Goal: Information Seeking & Learning: Check status

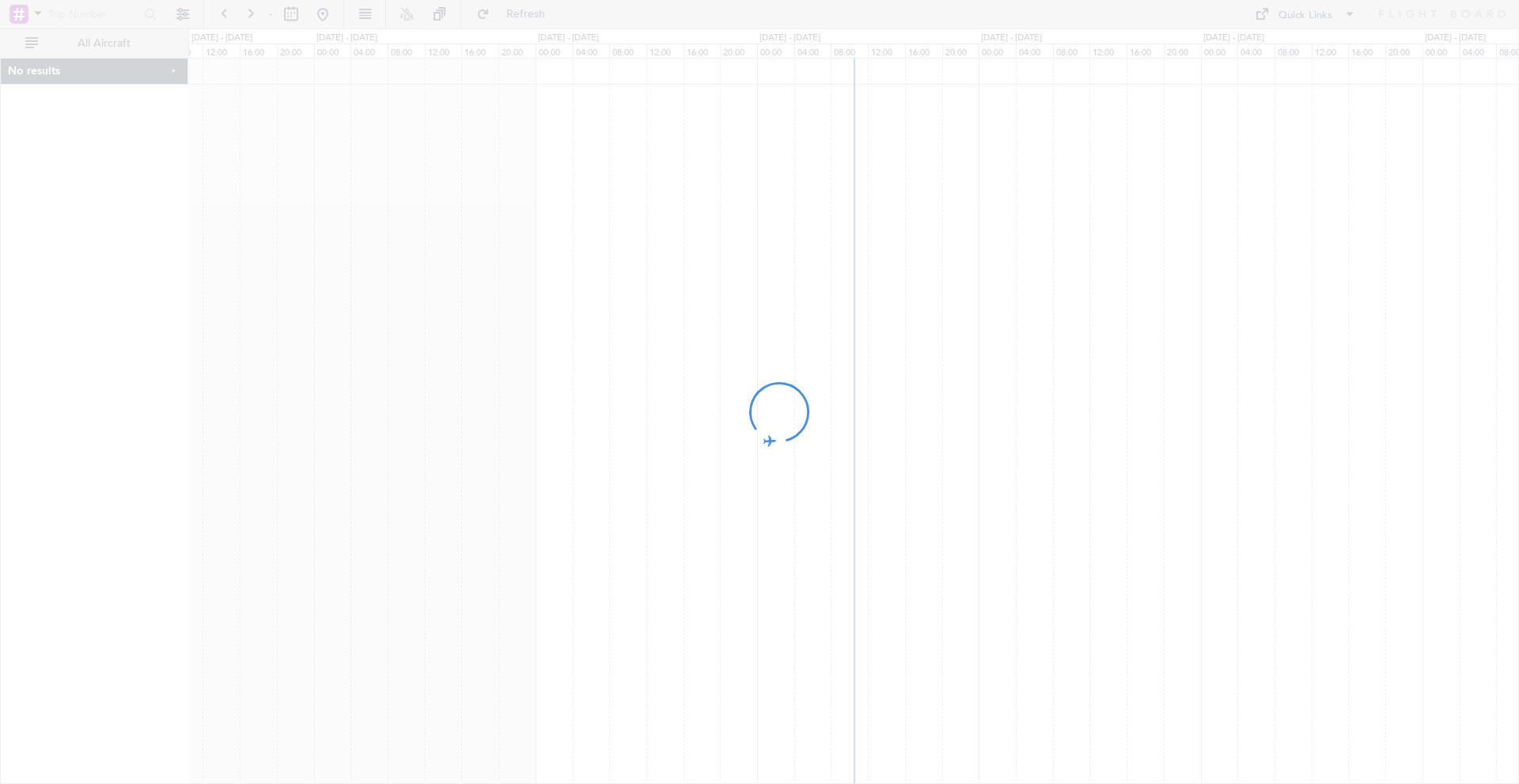
click at [36, 10] on div at bounding box center [759, 392] width 1519 height 784
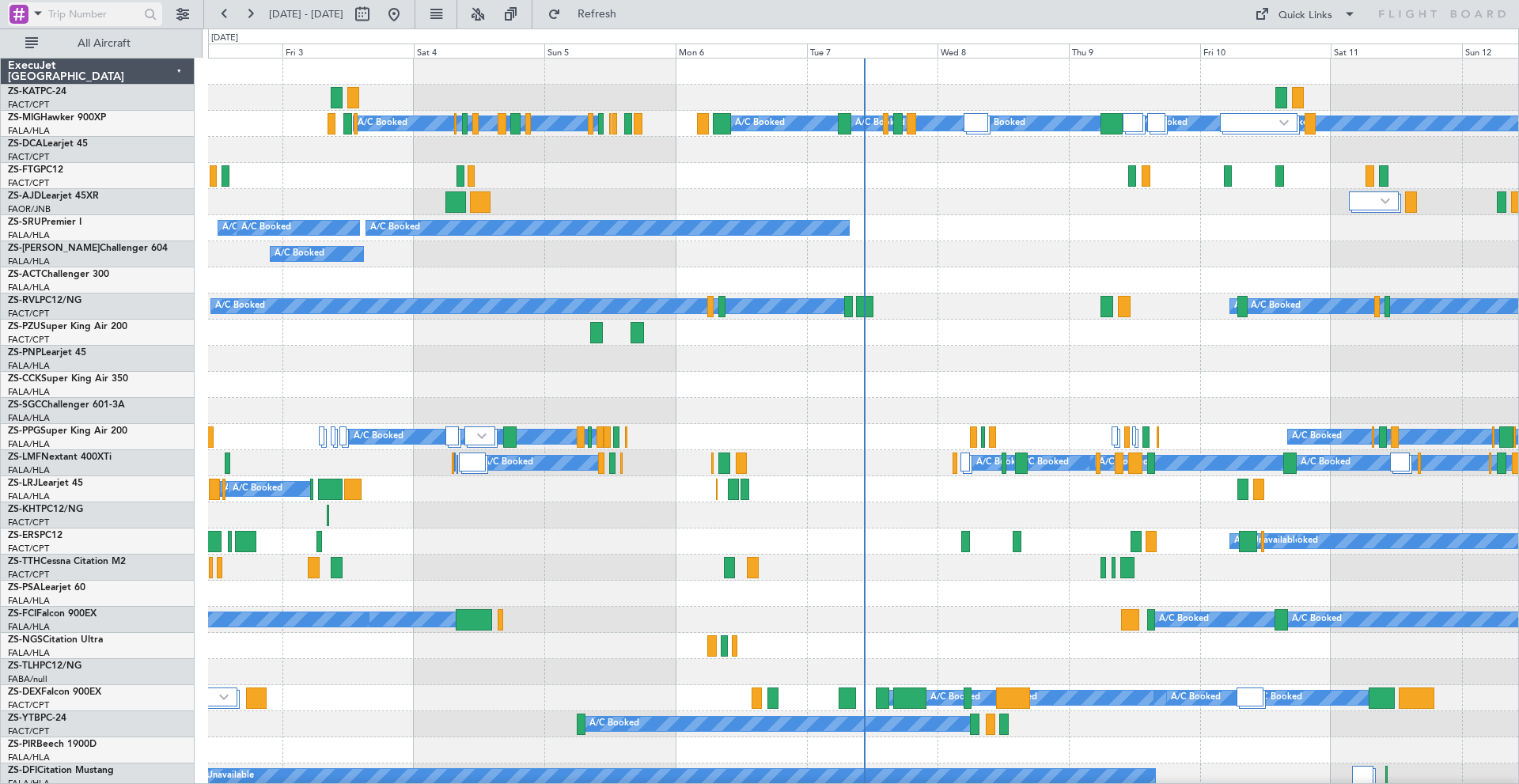
click at [33, 14] on span at bounding box center [38, 12] width 19 height 20
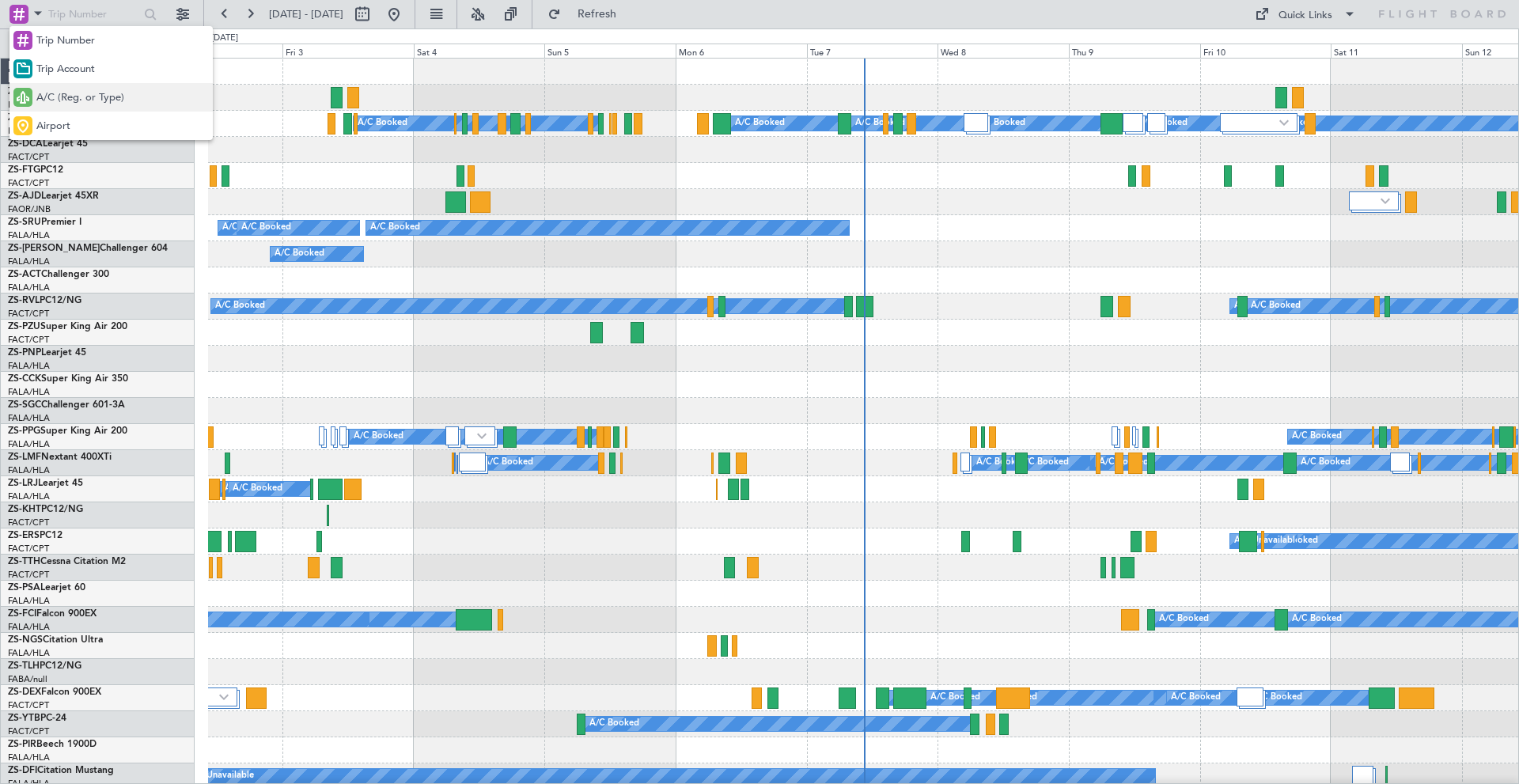
click at [49, 90] on span "A/C (Reg. or Type)" at bounding box center [80, 98] width 87 height 16
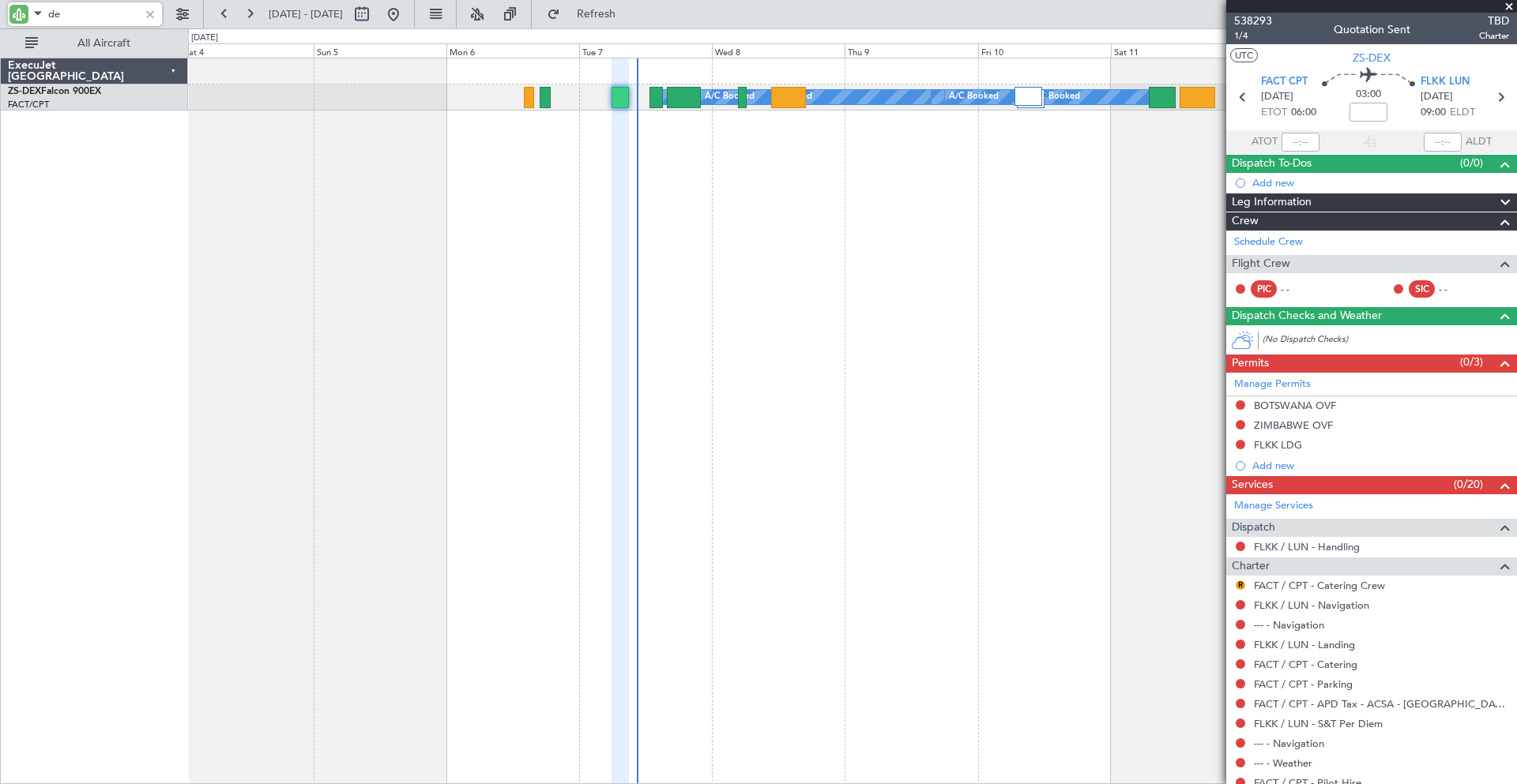
type input "d"
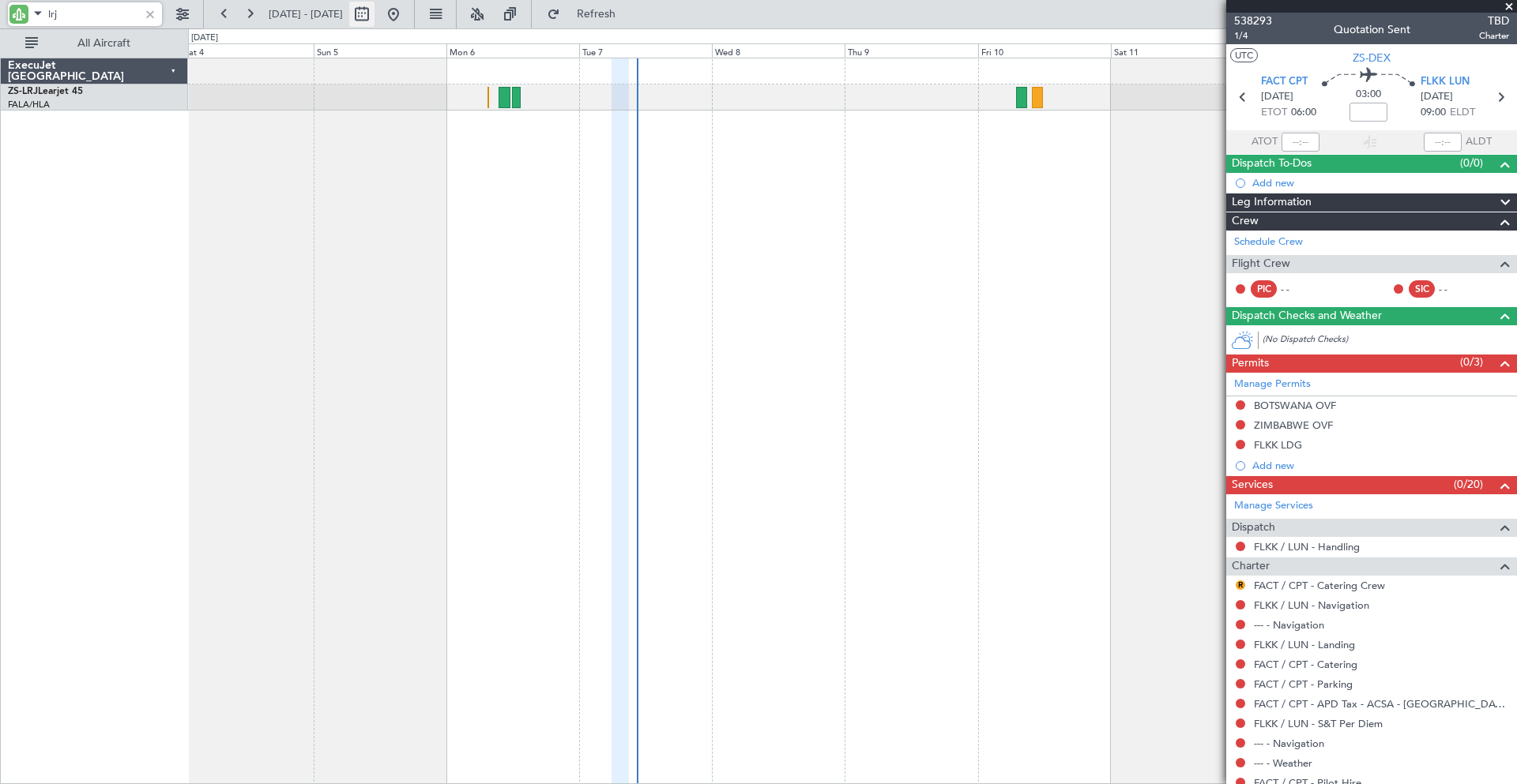
type input "lrj"
click at [374, 16] on button at bounding box center [361, 14] width 25 height 25
select select "10"
select select "2025"
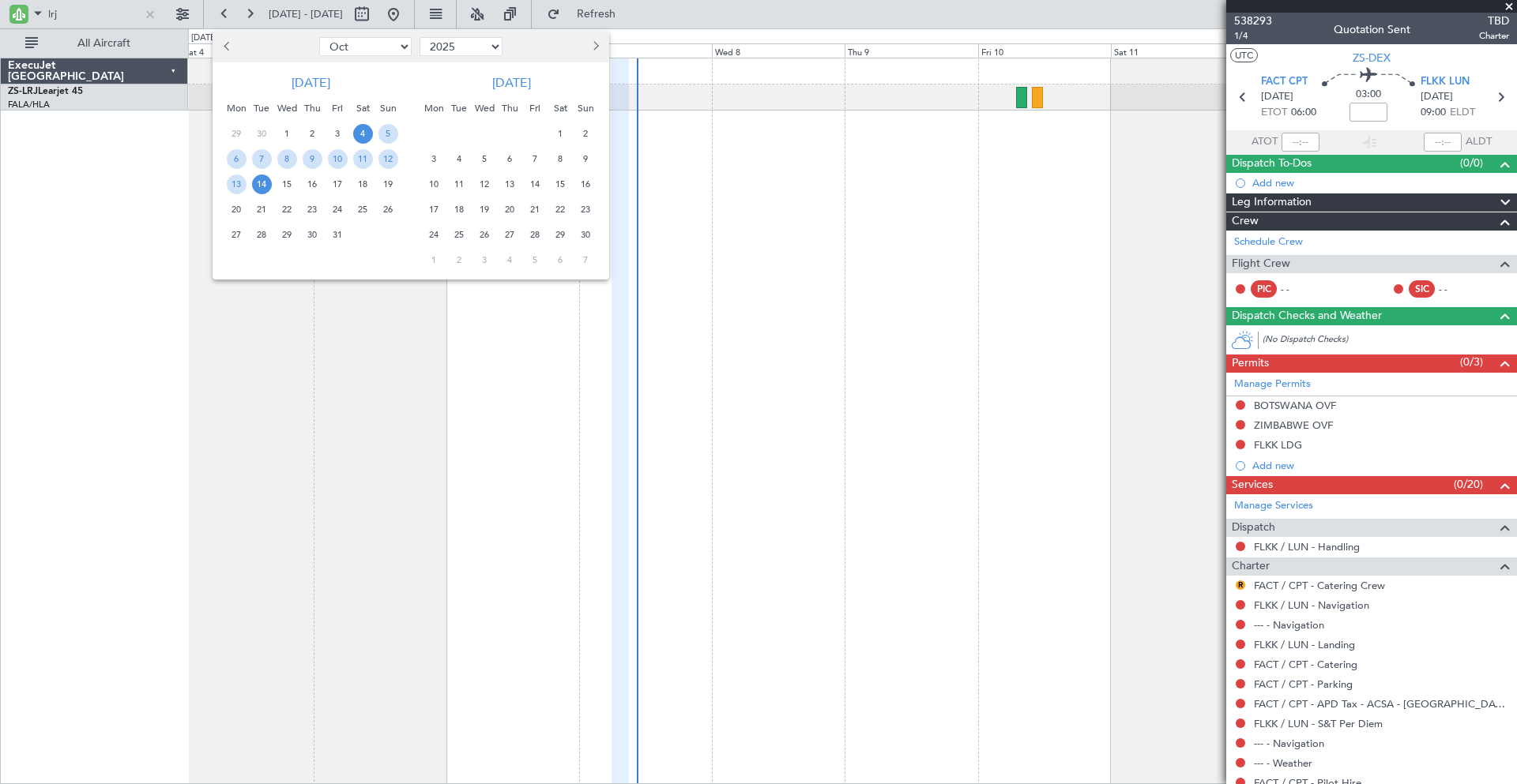
click at [232, 44] on button "Previous month" at bounding box center [228, 46] width 18 height 25
select select "9"
click at [313, 181] on span "18" at bounding box center [312, 184] width 20 height 20
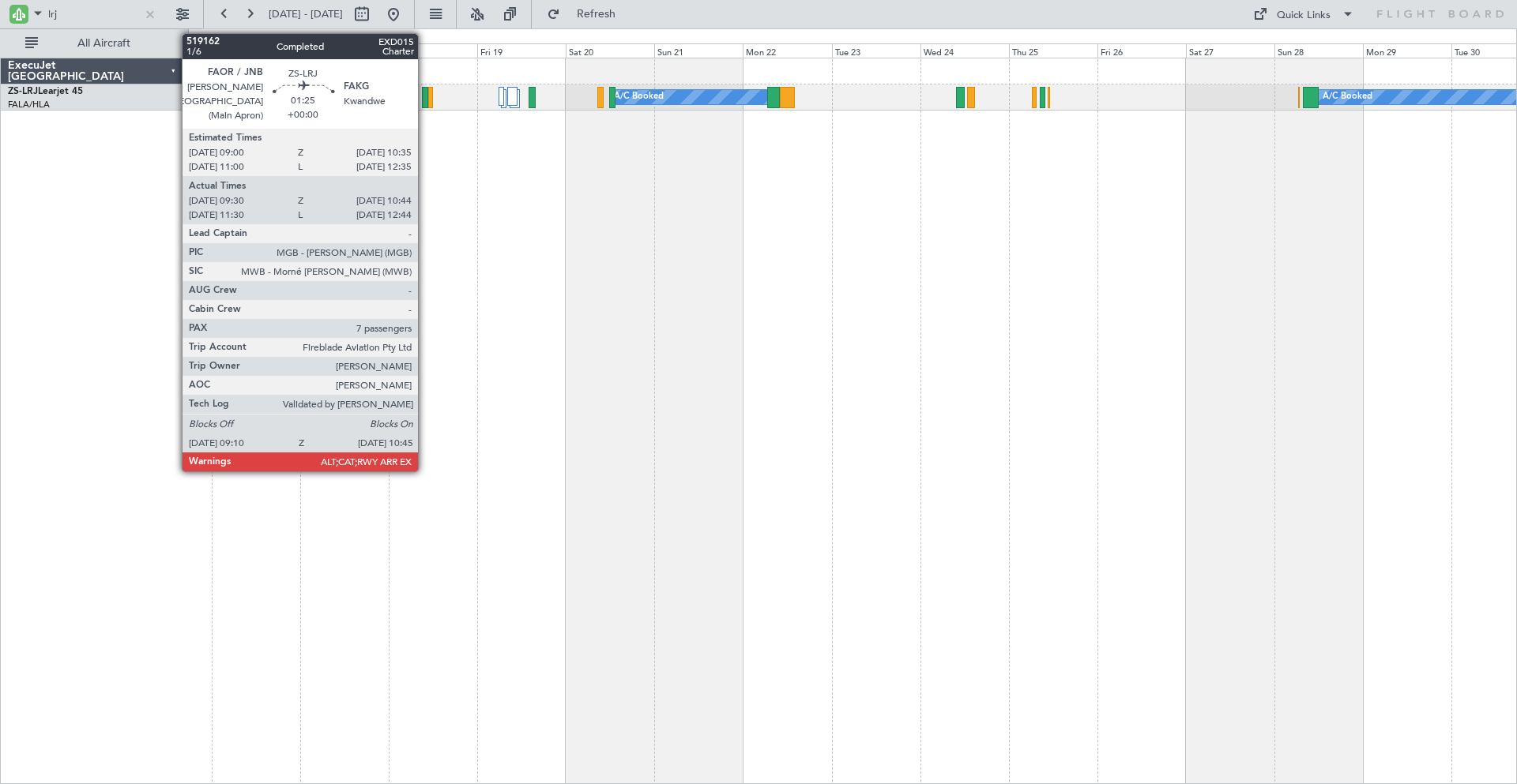
click at [425, 97] on div at bounding box center [425, 98] width 7 height 21
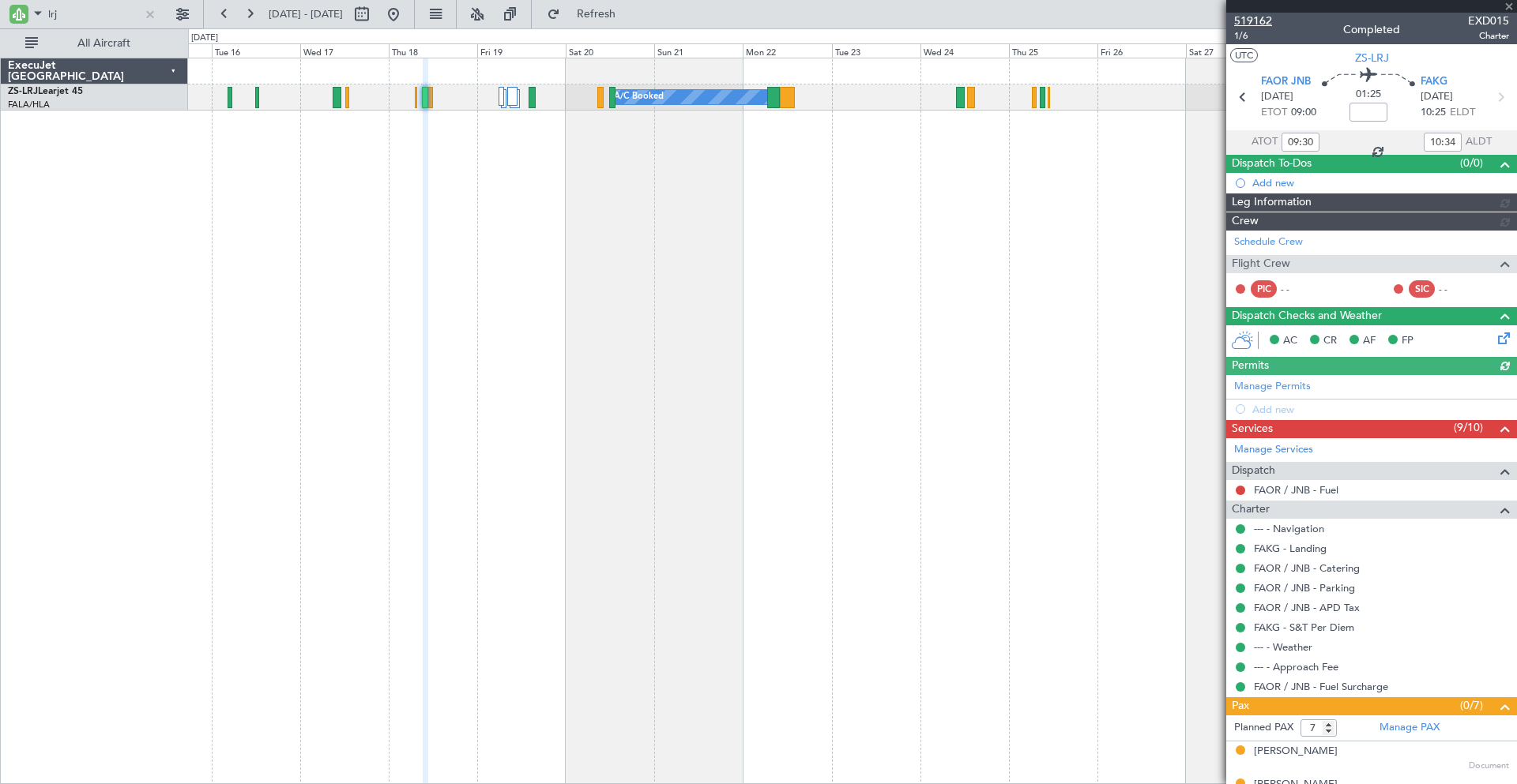
click at [1250, 20] on span "519162" at bounding box center [1252, 21] width 38 height 17
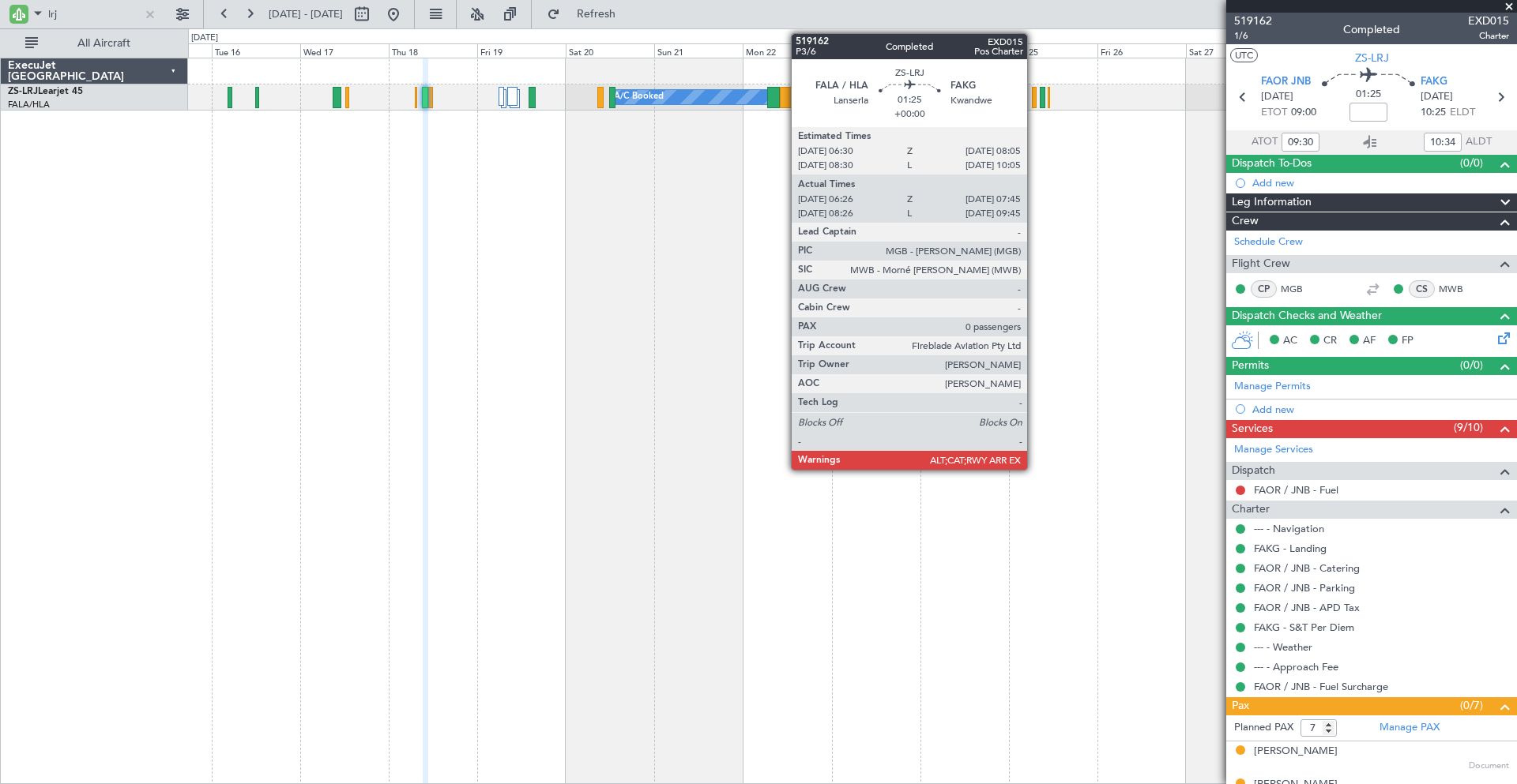
click at [1034, 95] on div at bounding box center [1035, 98] width 6 height 21
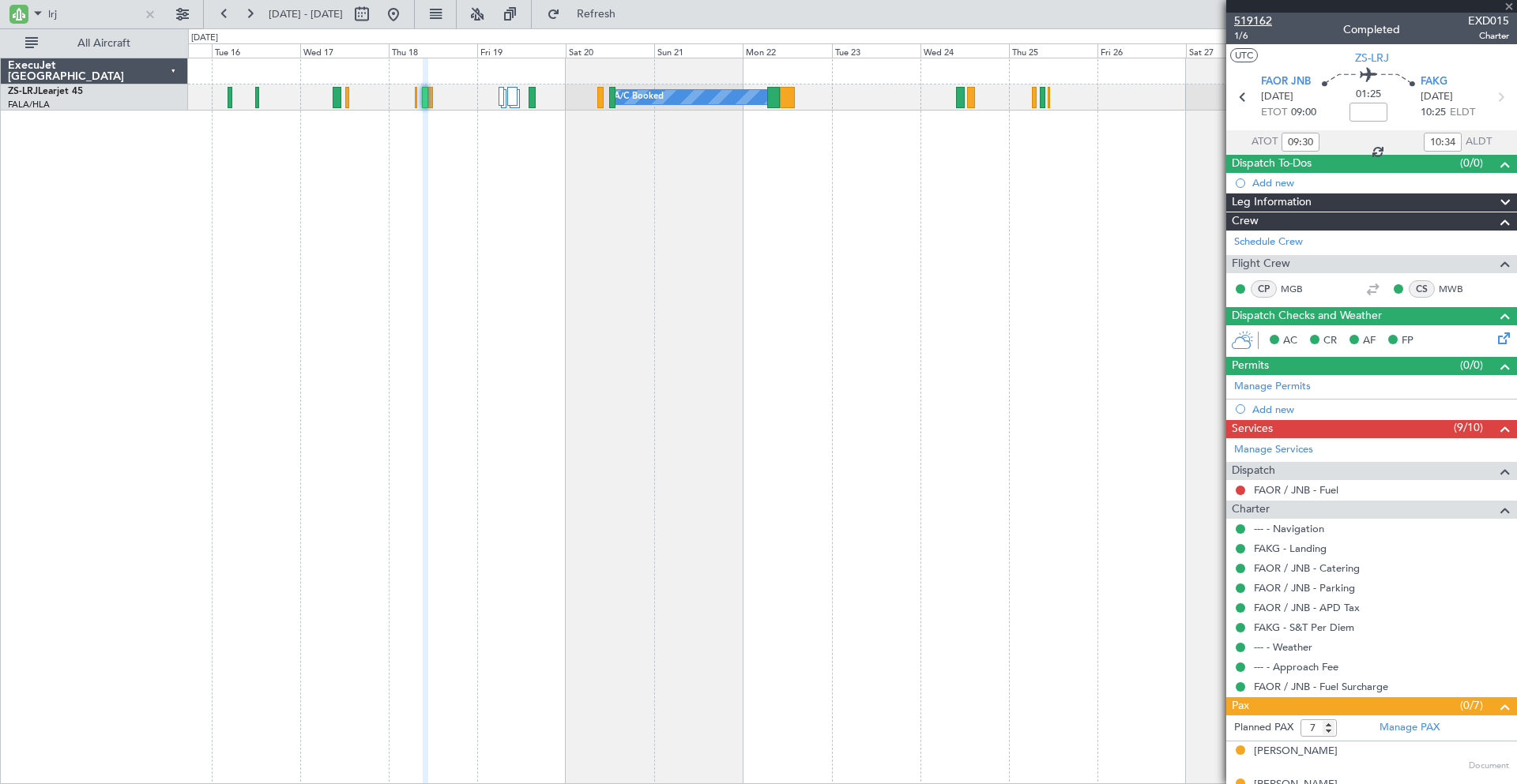
type input "06:26"
type input "07:35"
type input "0"
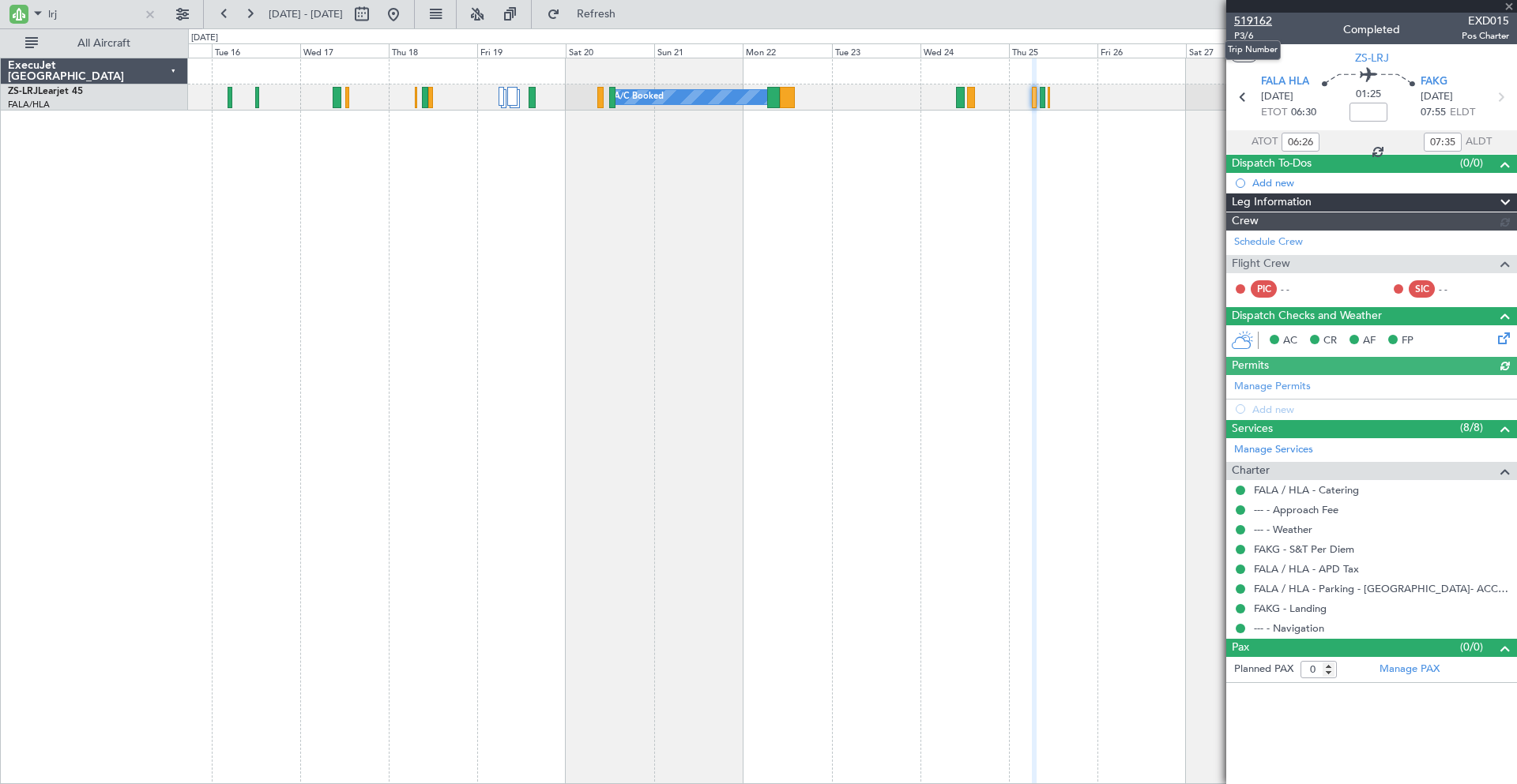
click at [1262, 22] on span "519162" at bounding box center [1252, 21] width 38 height 17
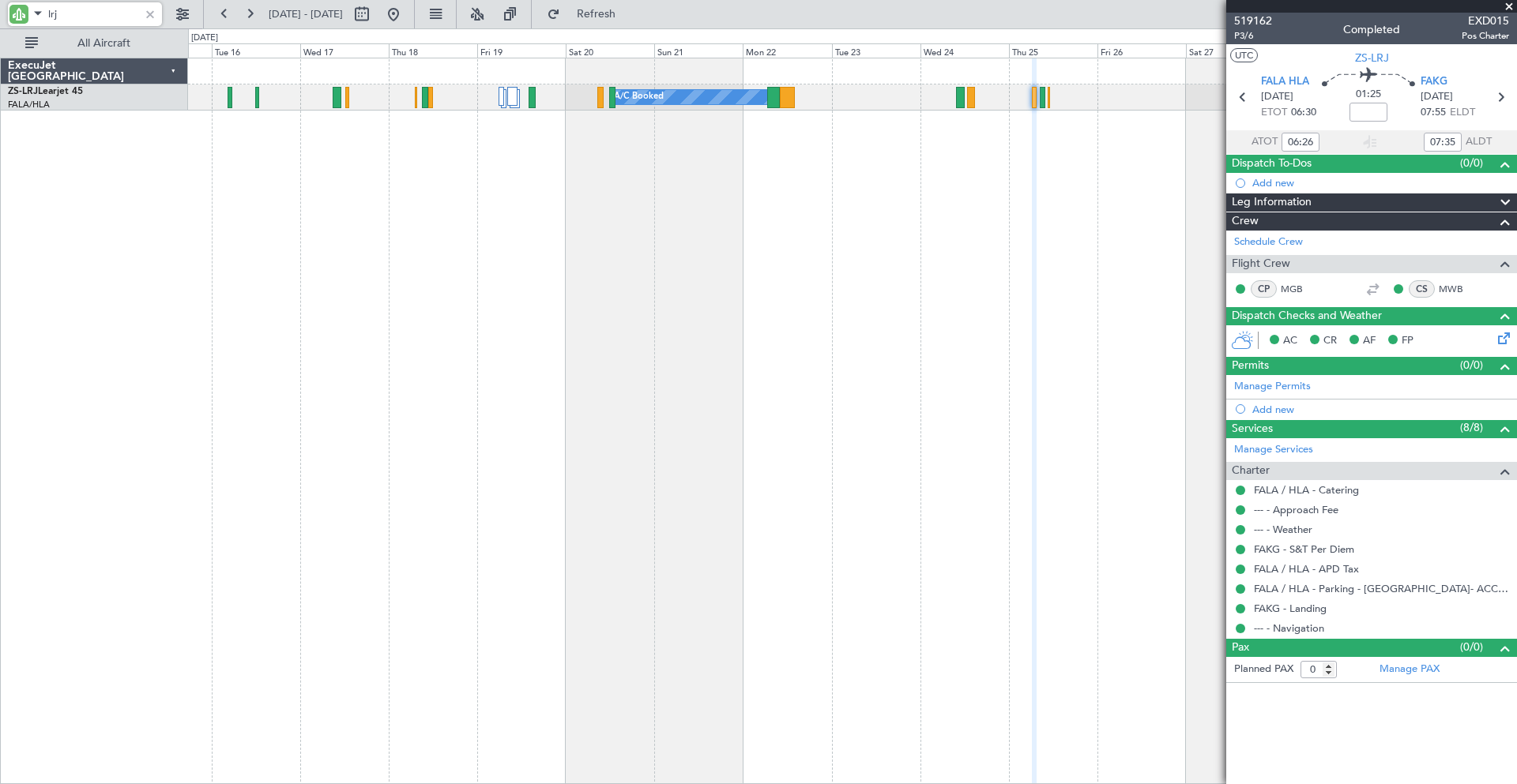
click at [82, 18] on input "lrj" at bounding box center [94, 15] width 91 height 24
type input "l"
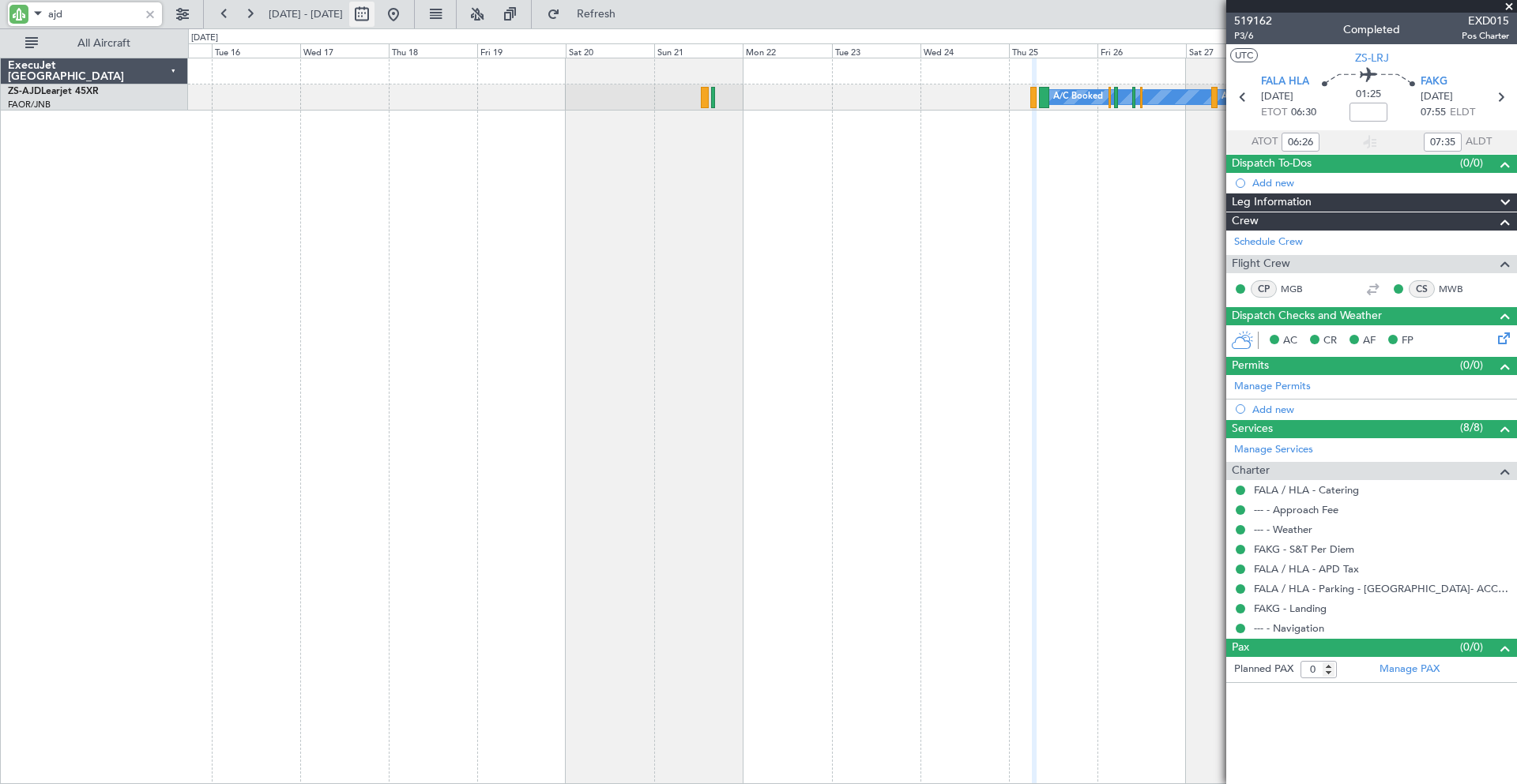
type input "ajd"
click at [374, 16] on button at bounding box center [361, 14] width 25 height 25
select select "9"
select select "2025"
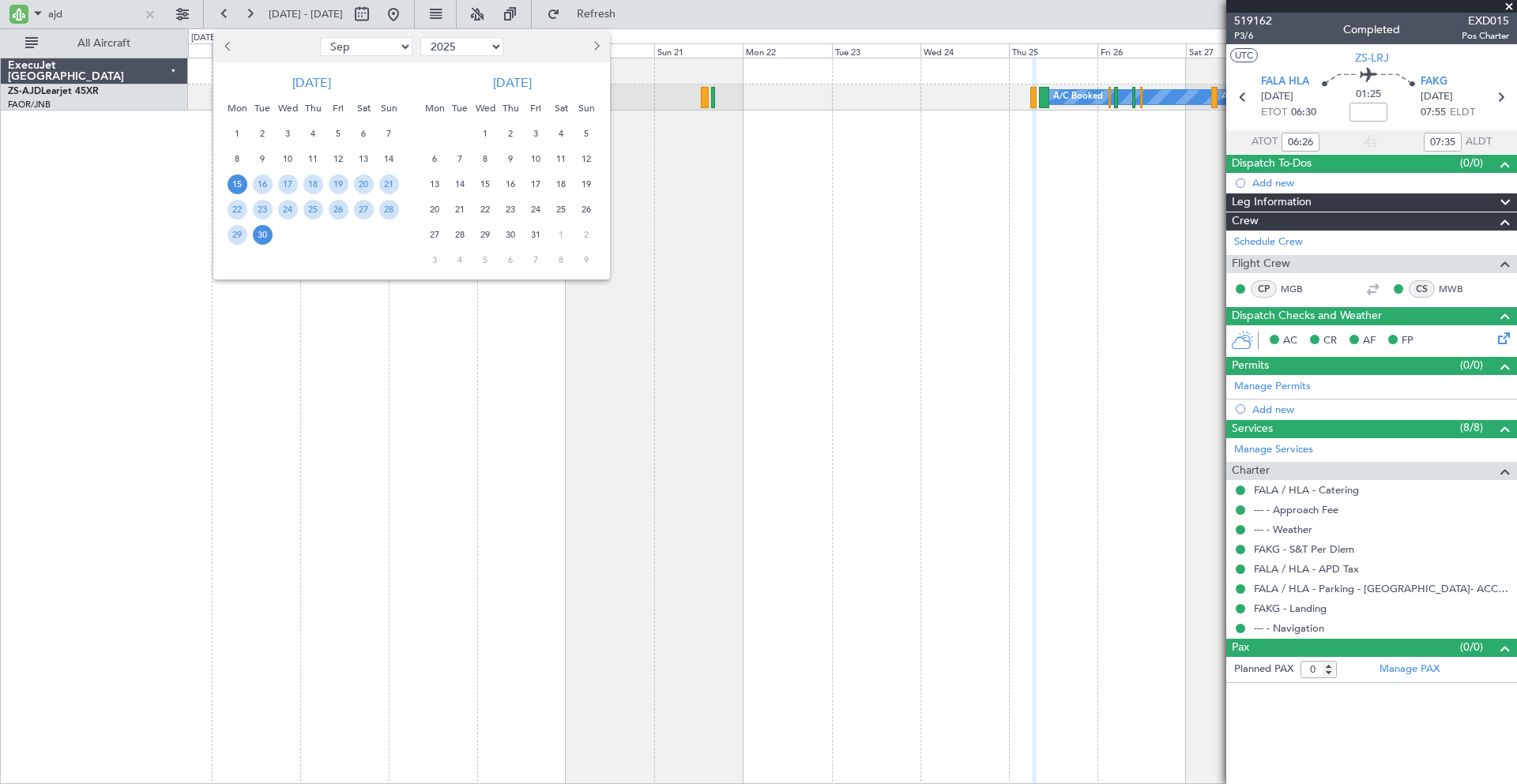
click at [599, 50] on button "Next month" at bounding box center [595, 46] width 18 height 25
click at [597, 47] on span "Next month" at bounding box center [595, 46] width 9 height 9
click at [536, 210] on span "26" at bounding box center [535, 209] width 20 height 20
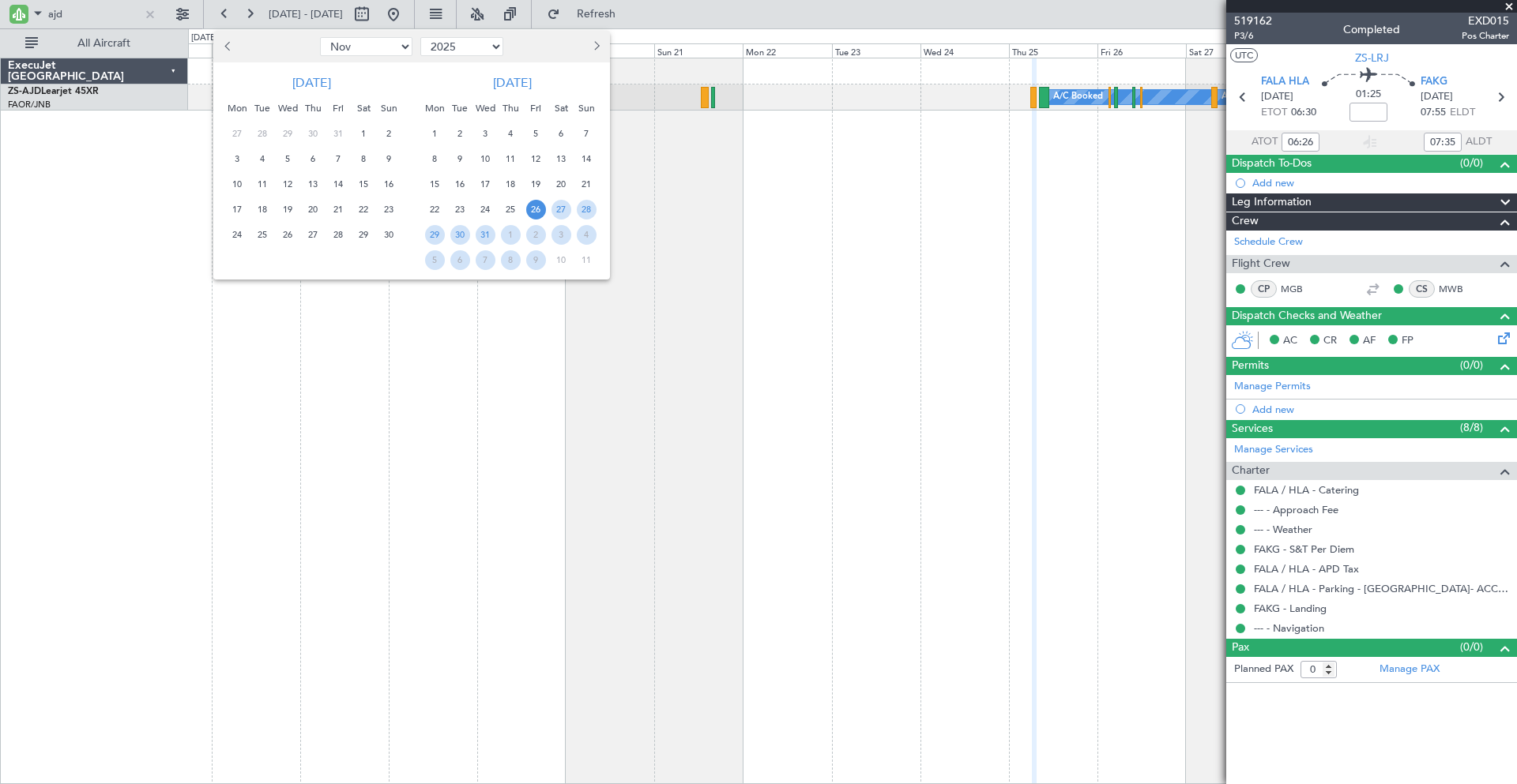
click at [536, 209] on span "26" at bounding box center [535, 209] width 20 height 20
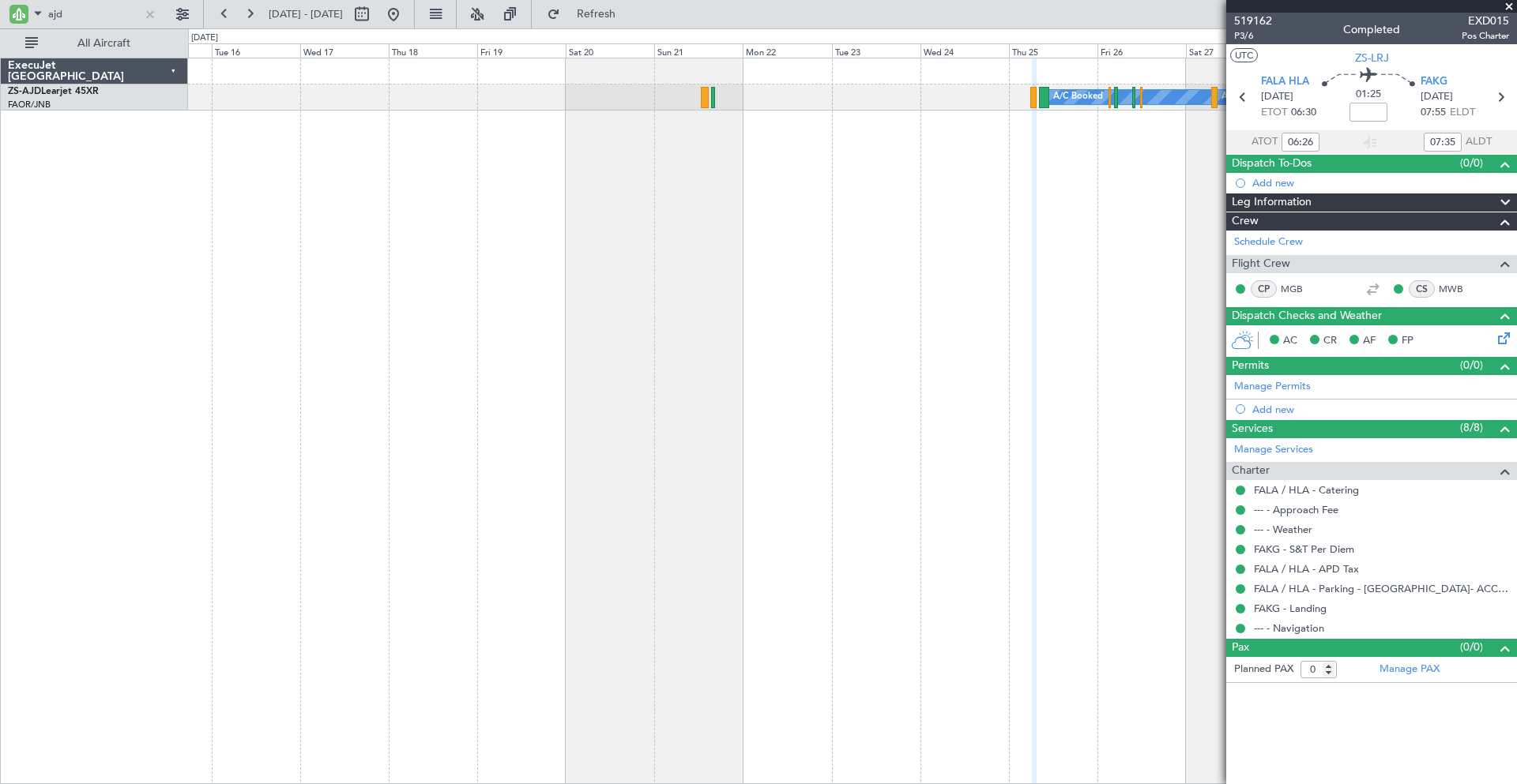
select select "12"
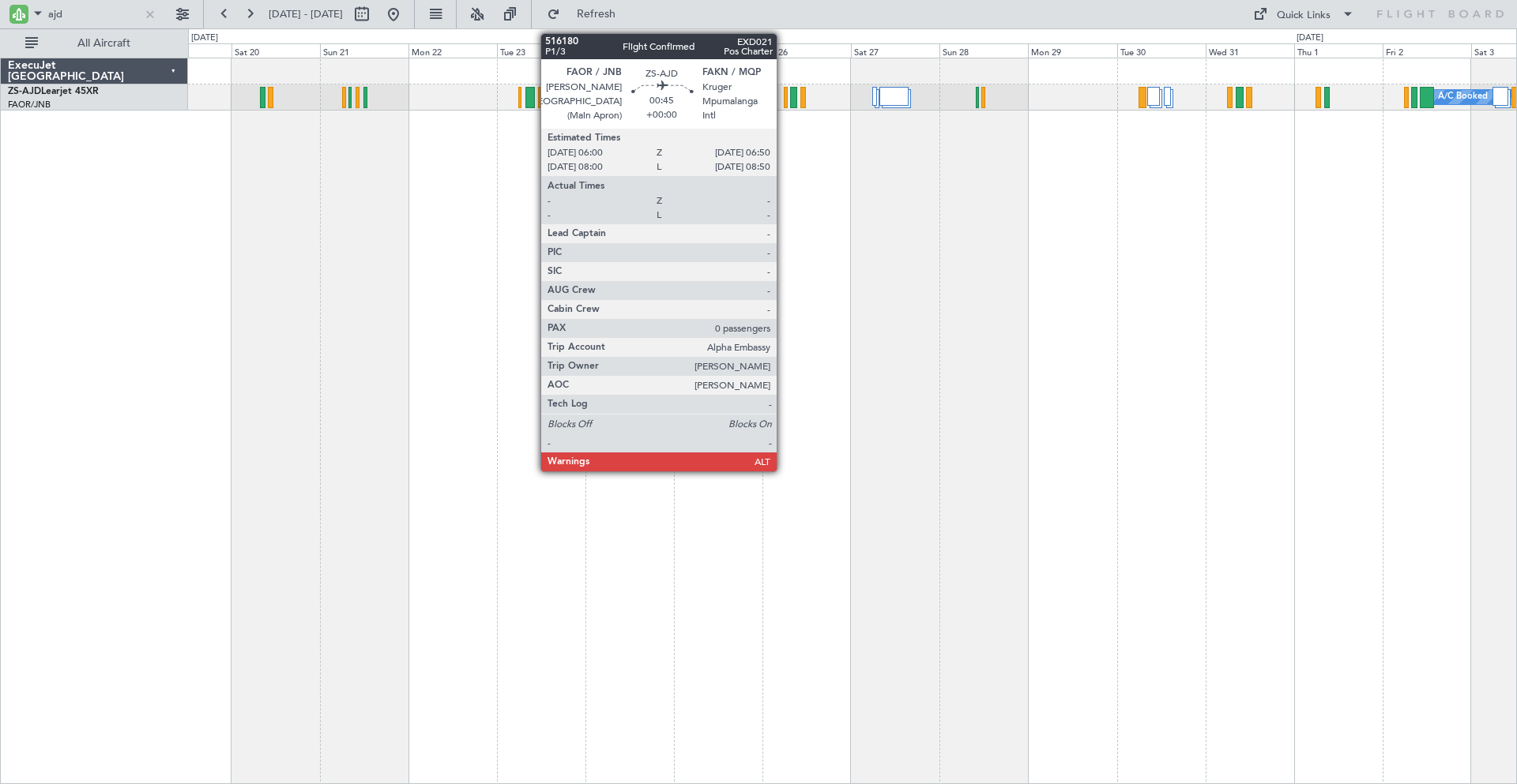
click at [784, 95] on div at bounding box center [785, 98] width 3 height 21
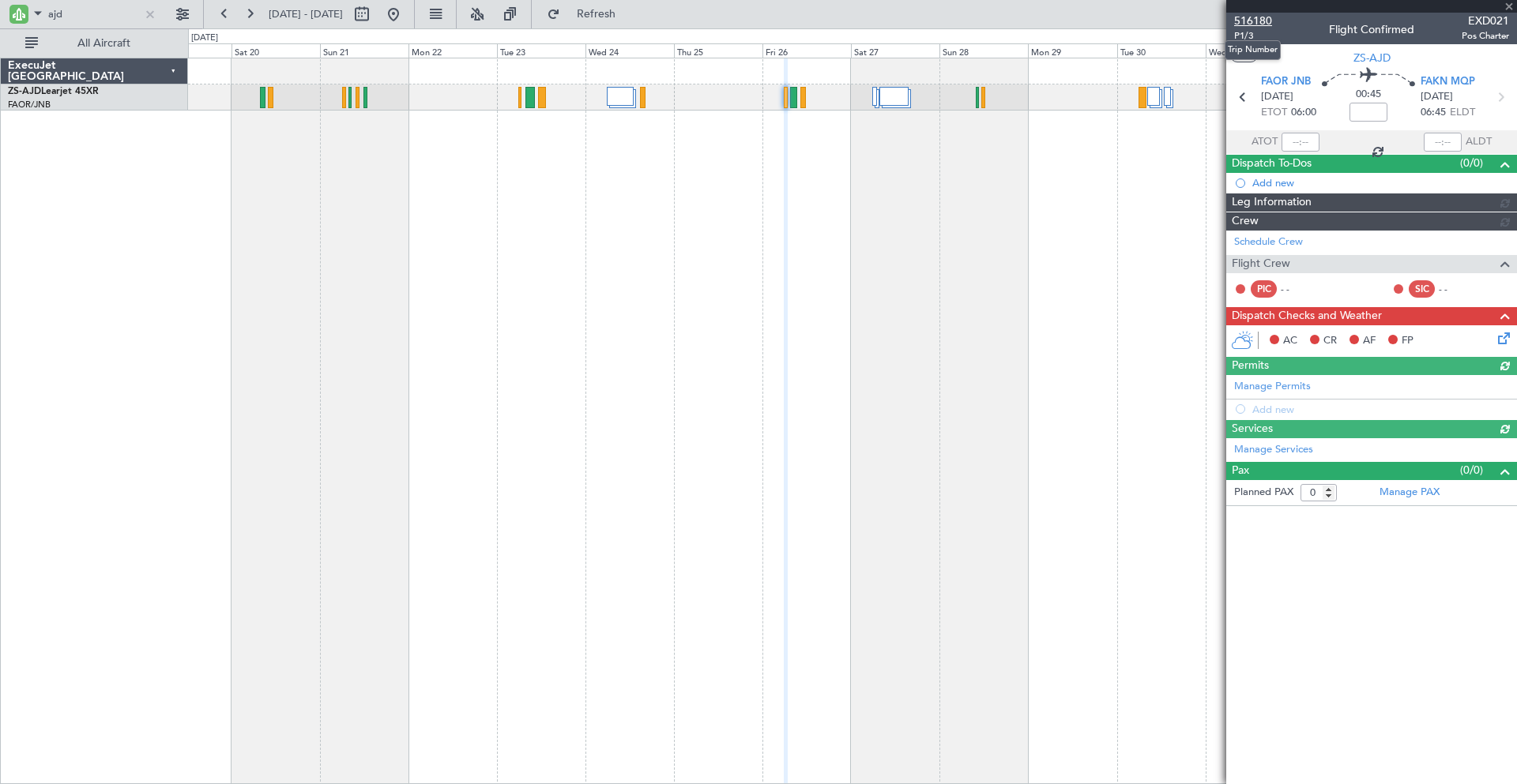
click at [1254, 20] on span "516180" at bounding box center [1252, 21] width 38 height 17
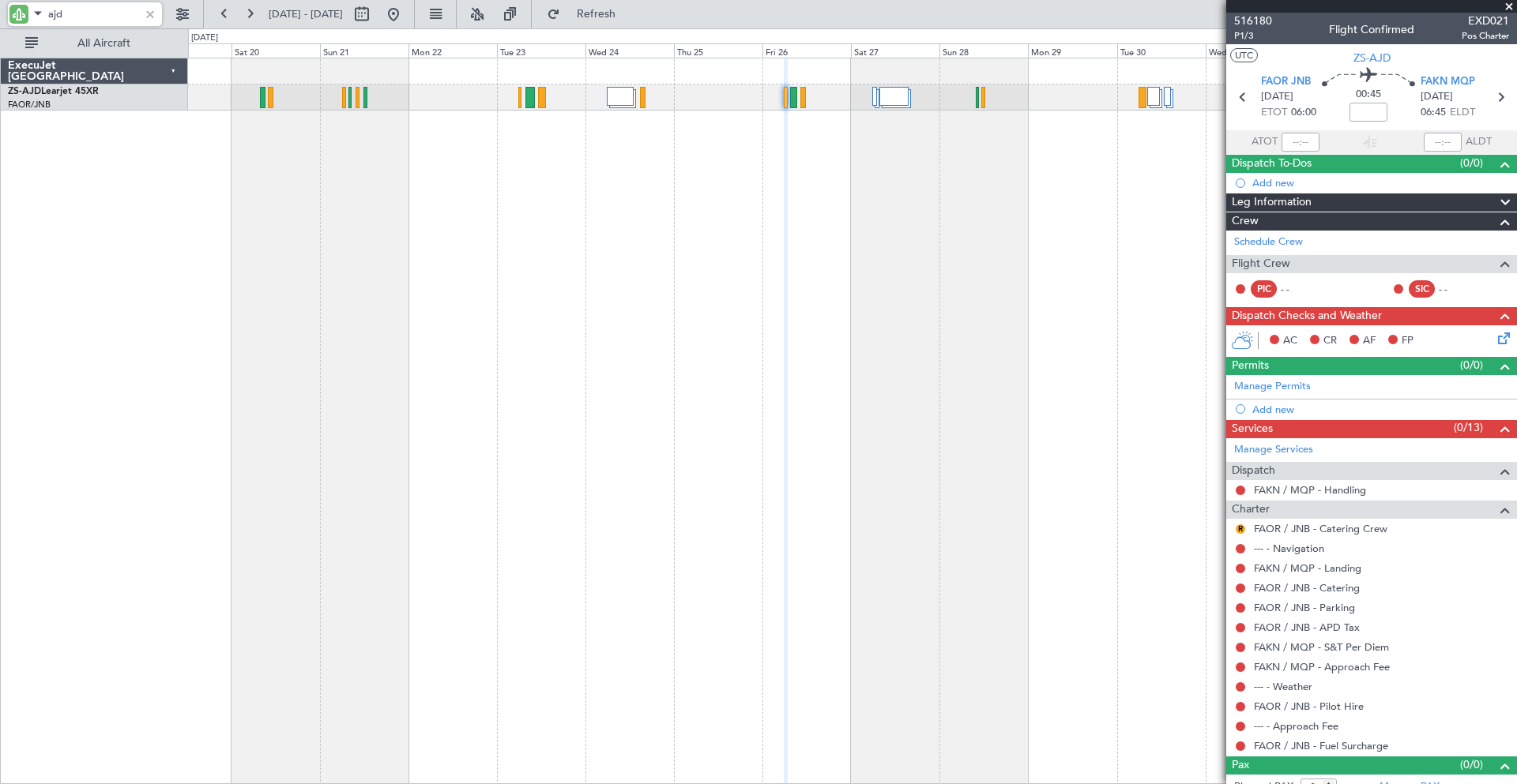
click at [91, 13] on input "ajd" at bounding box center [94, 15] width 91 height 24
type input "a"
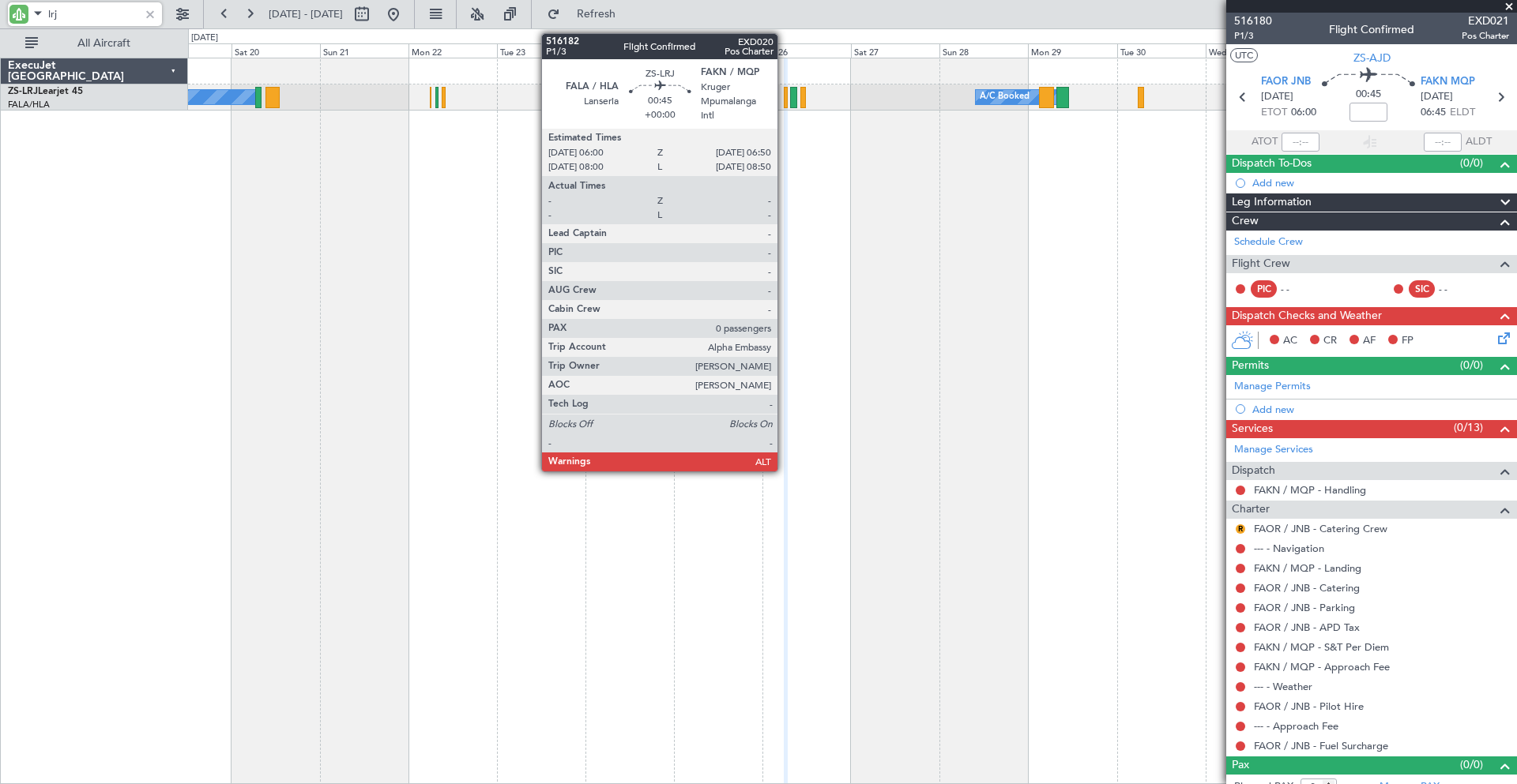
click at [784, 95] on div at bounding box center [785, 98] width 3 height 21
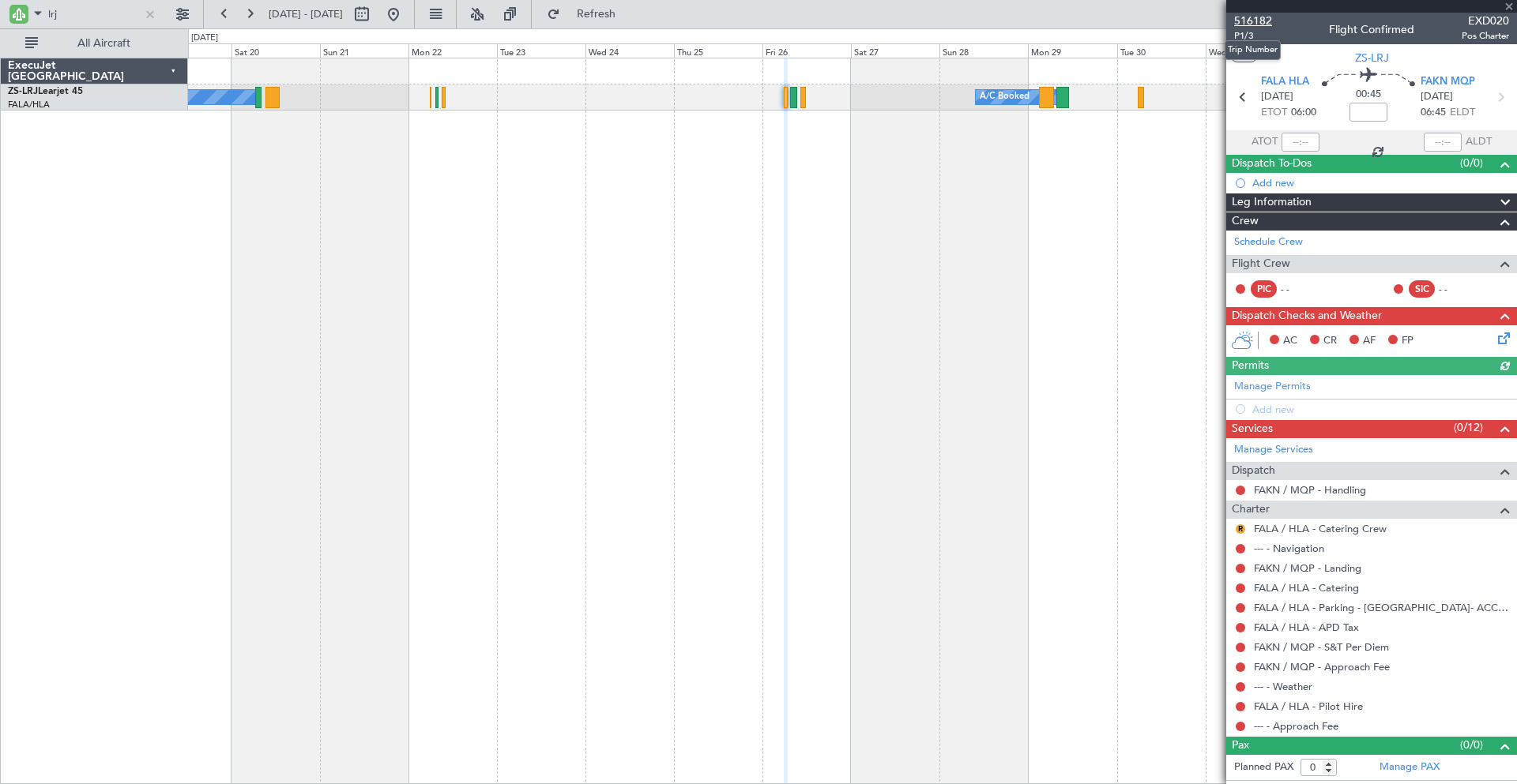
click at [1258, 19] on span "516182" at bounding box center [1252, 21] width 38 height 17
click at [92, 19] on input "lrj" at bounding box center [94, 15] width 91 height 24
type input "l"
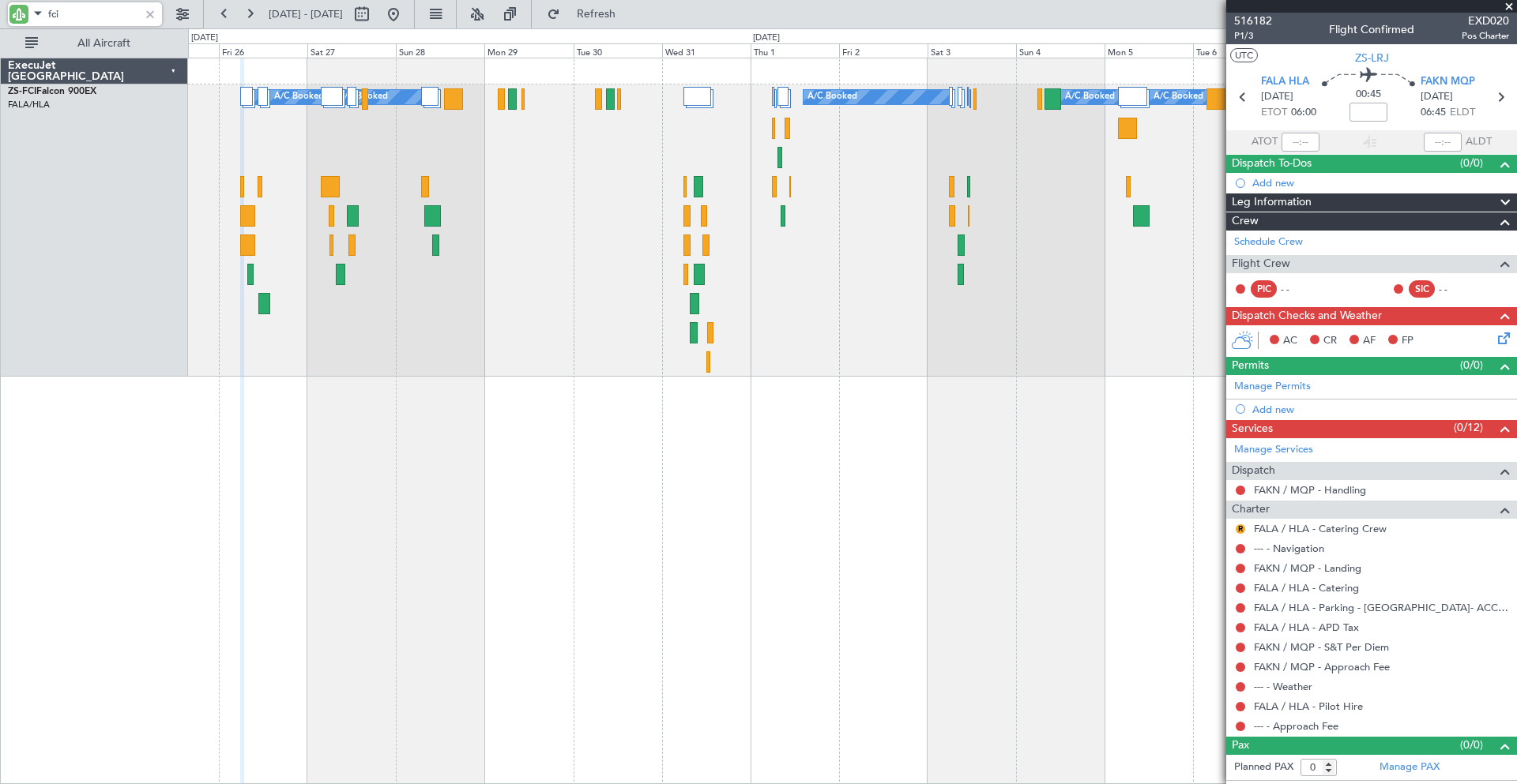
click at [512, 189] on div "A/C Booked A/C Booked A/C Booked A/C Booked A/C Booked A/C Booked A/C Booked" at bounding box center [851, 230] width 1327 height 293
type input "fci"
click at [90, 15] on input "fci" at bounding box center [94, 15] width 91 height 24
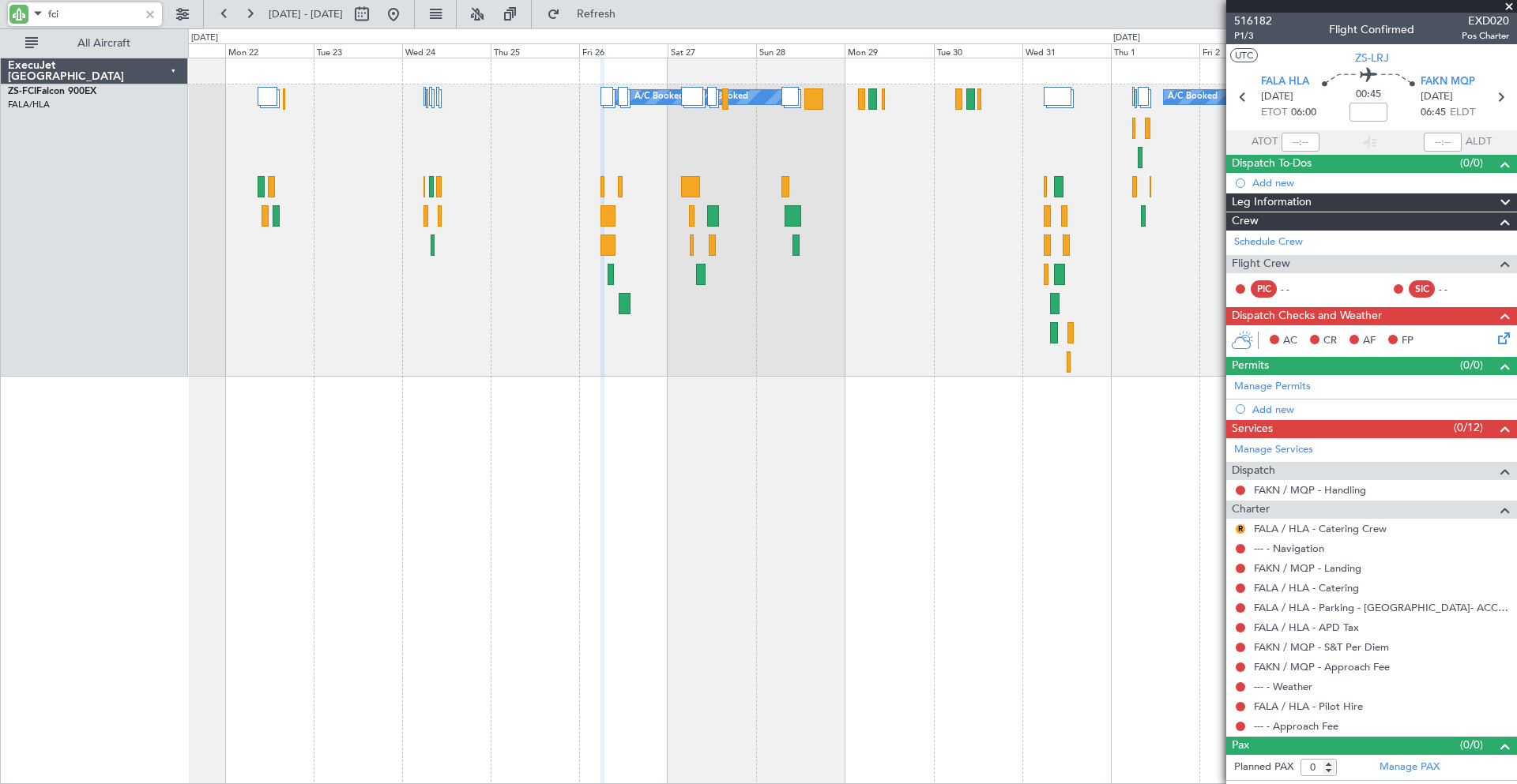
click at [800, 168] on div "A/C Booked A/C Booked A/C Booked A/C Booked A/C Booked A/C Booked A/C Booked" at bounding box center [851, 230] width 1327 height 293
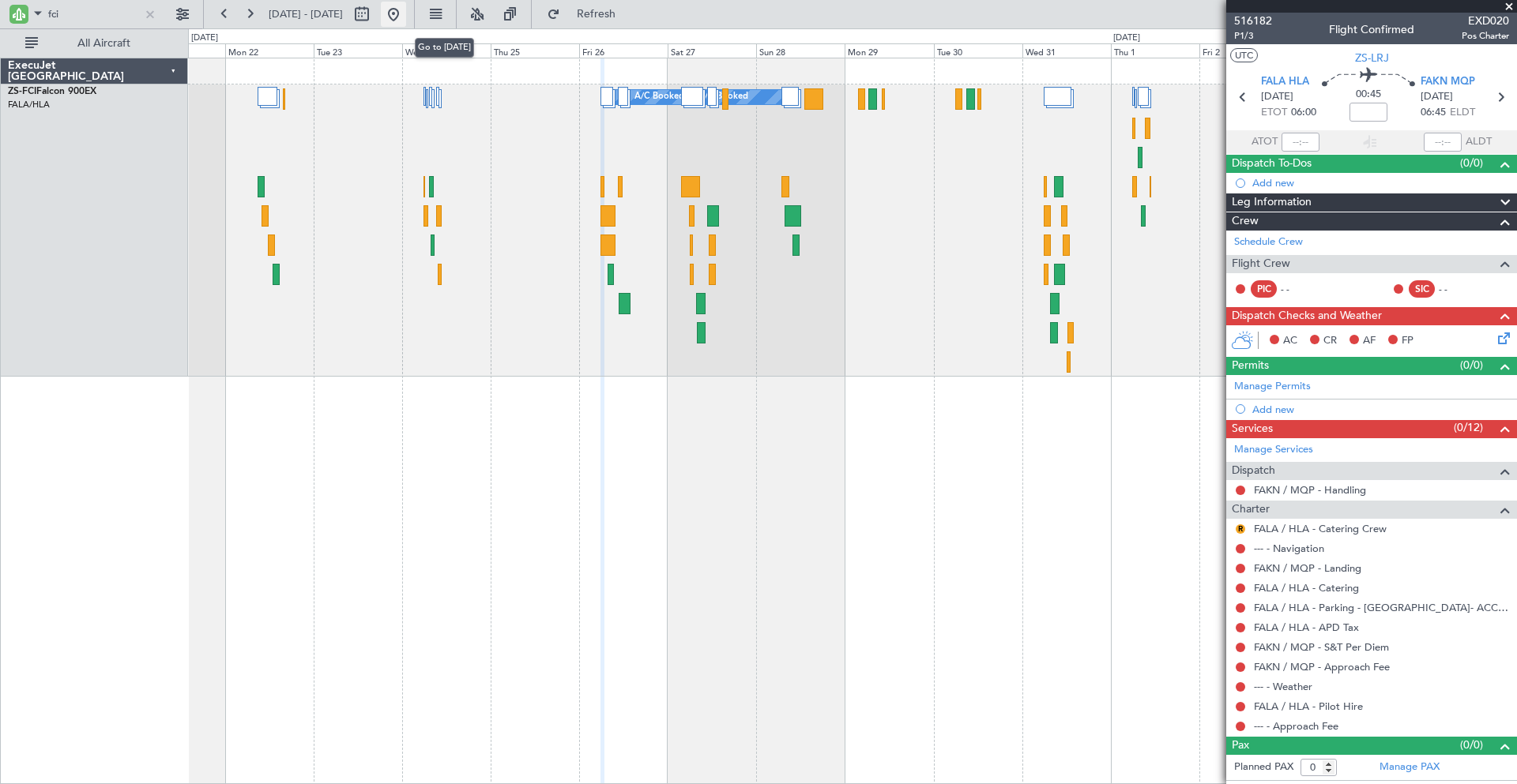
click at [406, 17] on button at bounding box center [393, 14] width 25 height 25
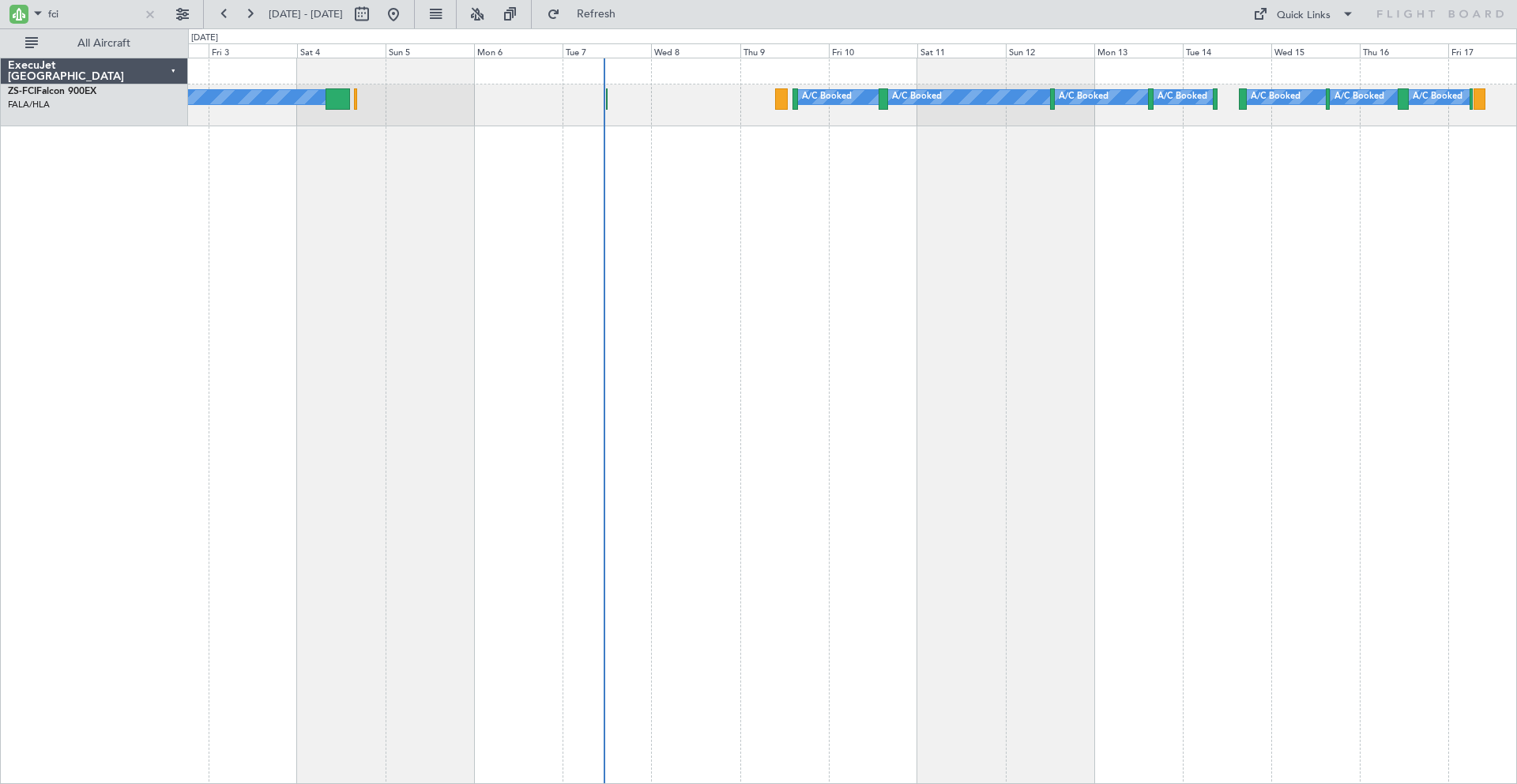
click at [939, 250] on div "A/C Unavailable A/C Unavailable A/C Booked A/C Booked A/C Booked A/C Booked A/C…" at bounding box center [852, 421] width 1328 height 726
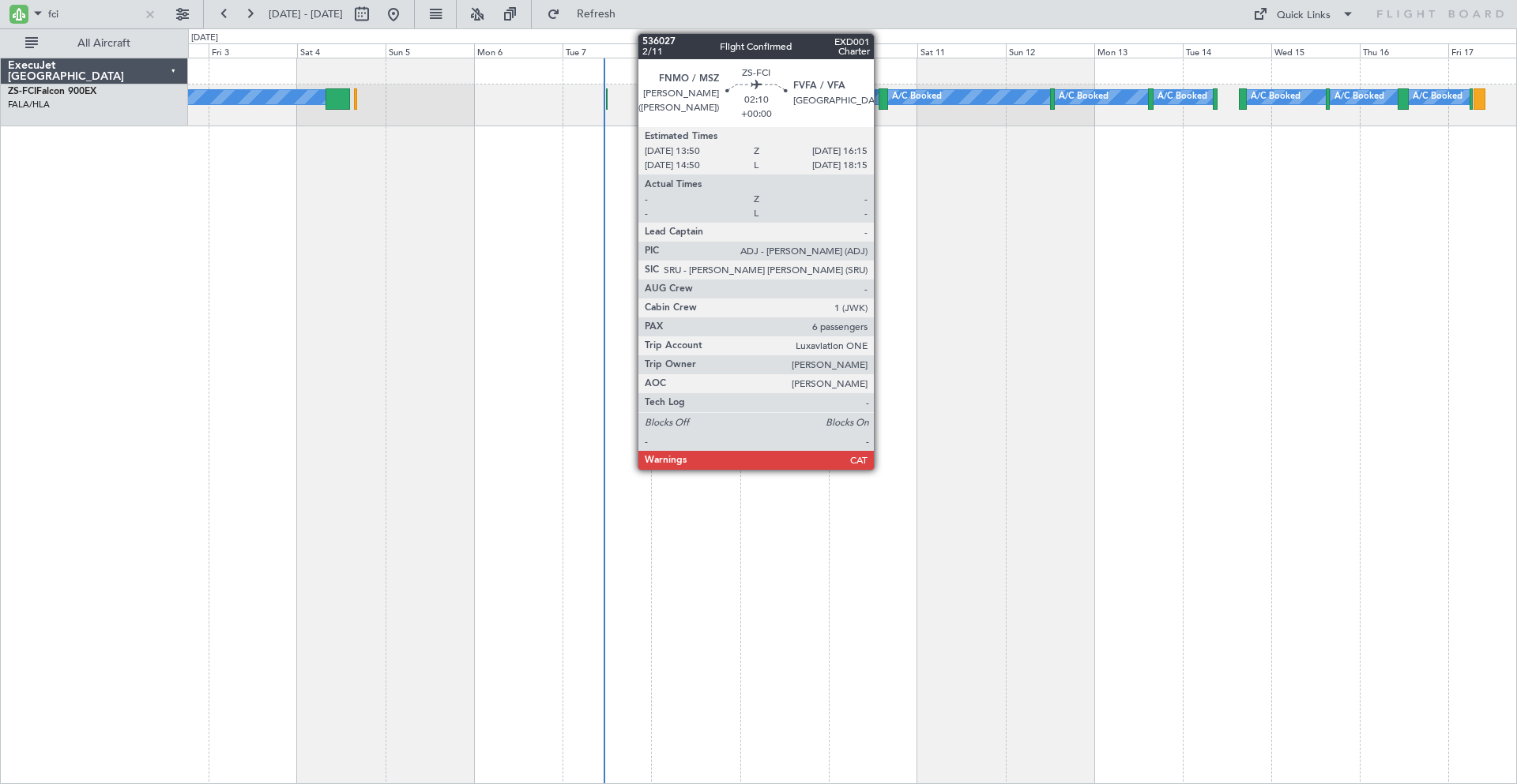
click at [881, 98] on div at bounding box center [883, 98] width 9 height 21
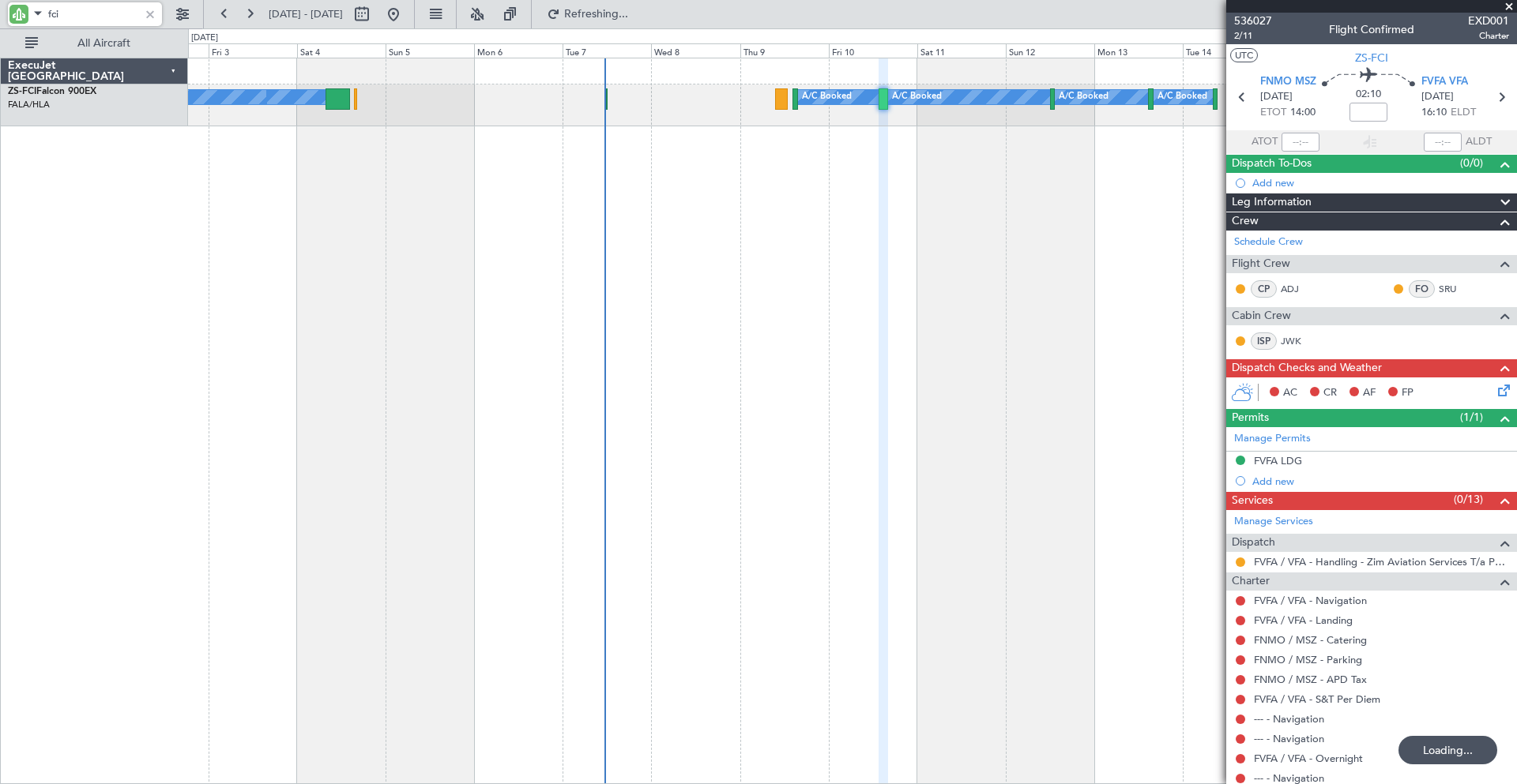
click at [80, 11] on input "fci" at bounding box center [94, 15] width 91 height 24
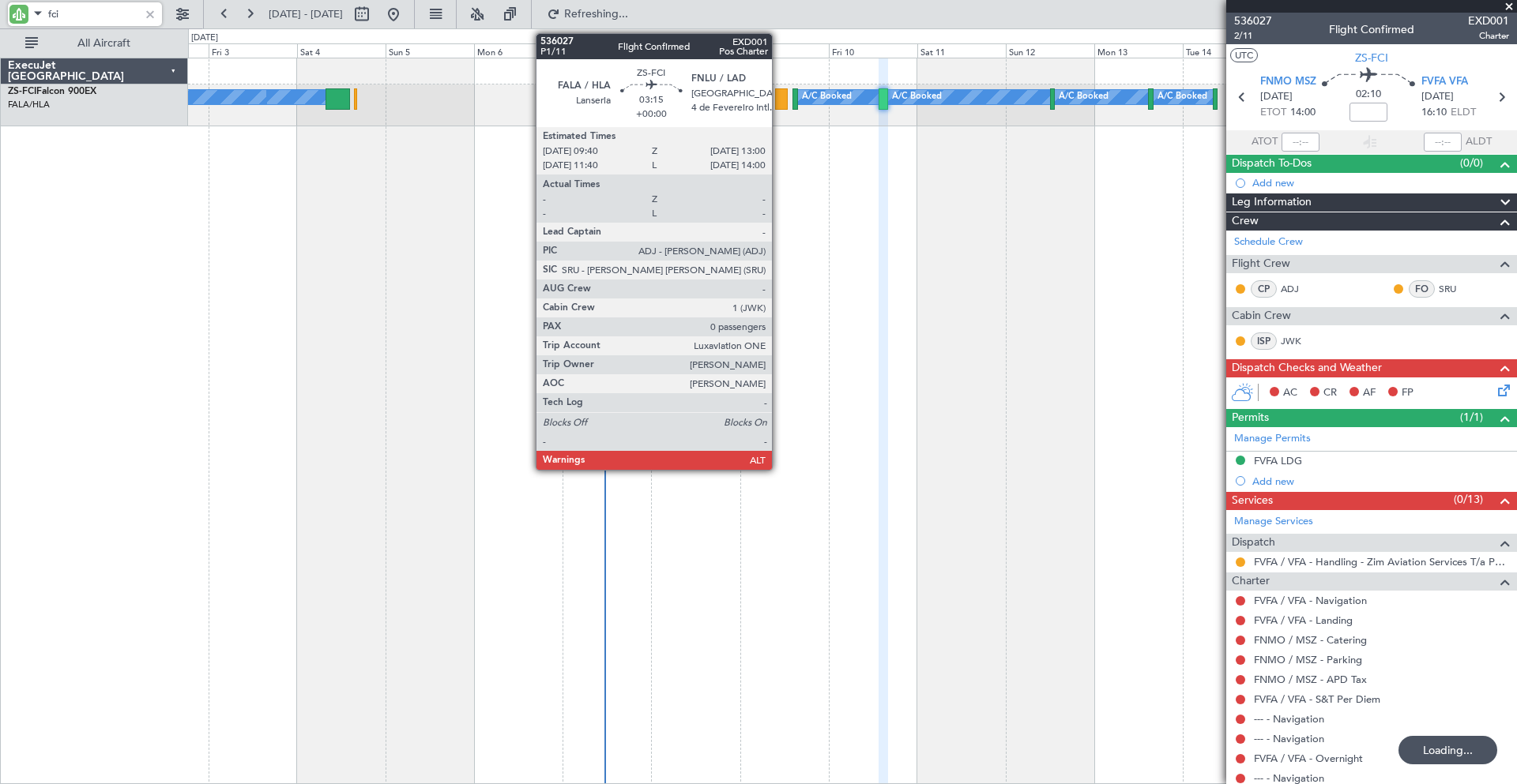
click at [779, 100] on div at bounding box center [781, 98] width 13 height 21
